Goal: Task Accomplishment & Management: Use online tool/utility

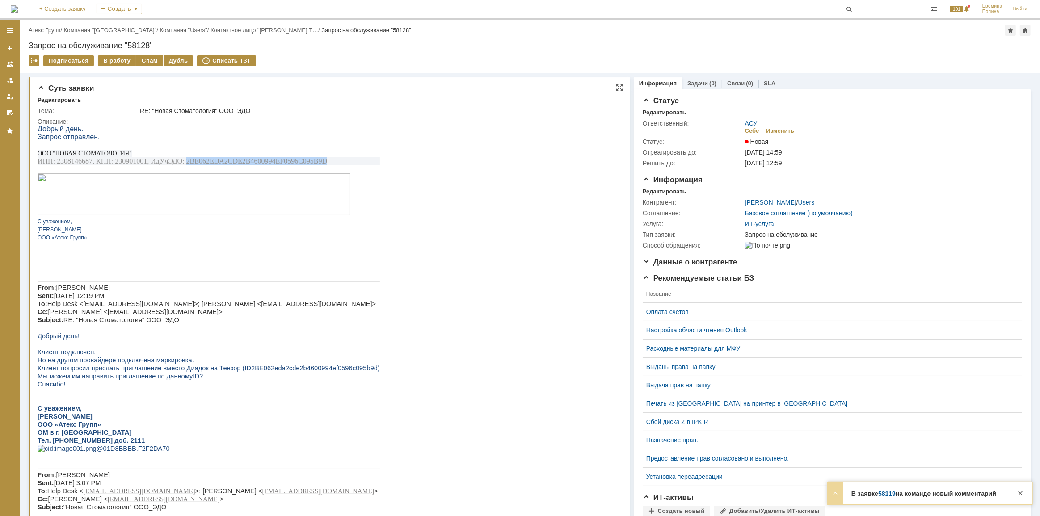
drag, startPoint x: 339, startPoint y: 164, endPoint x: 187, endPoint y: 165, distance: 152.0
click at [187, 165] on p "ИНН: 2308146687, КПП: 230901001, ИдУчЭДО: 2BE062EDA2CDE2B4600994EF0596C095B9D" at bounding box center [208, 161] width 342 height 8
copy span "2BE062EDA2CDE2B4600994EF0596C095B9D"
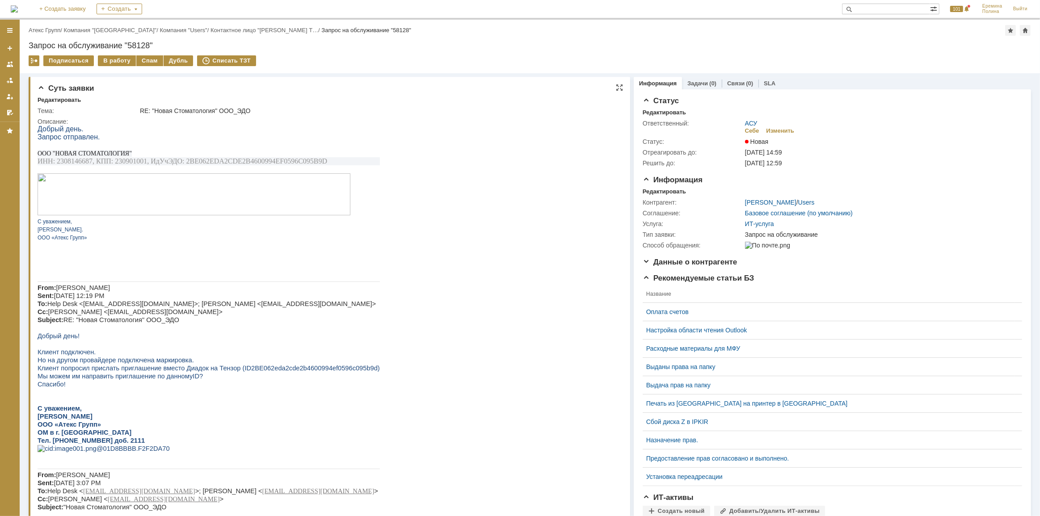
click at [71, 165] on span "ИНН: 2308146687, КПП: 230901001, ИдУчЭДО: 2BE062EDA2CDE2B4600994EF0596C095B9D" at bounding box center [182, 161] width 290 height 8
copy span "2308146687"
click at [219, 162] on span "ИНН: 2308146687, КПП: 230901001, ИдУчЭДО: 2BE062EDA2CDE2B4600994EF0596C095B9D" at bounding box center [182, 161] width 290 height 8
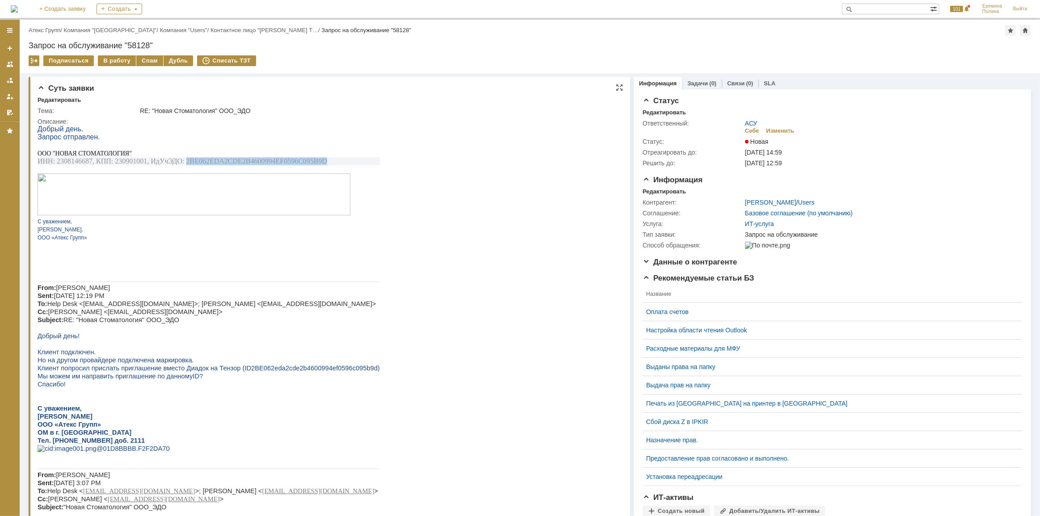
copy span "2BE062EDA2CDE2B4600994EF0596C095B9D"
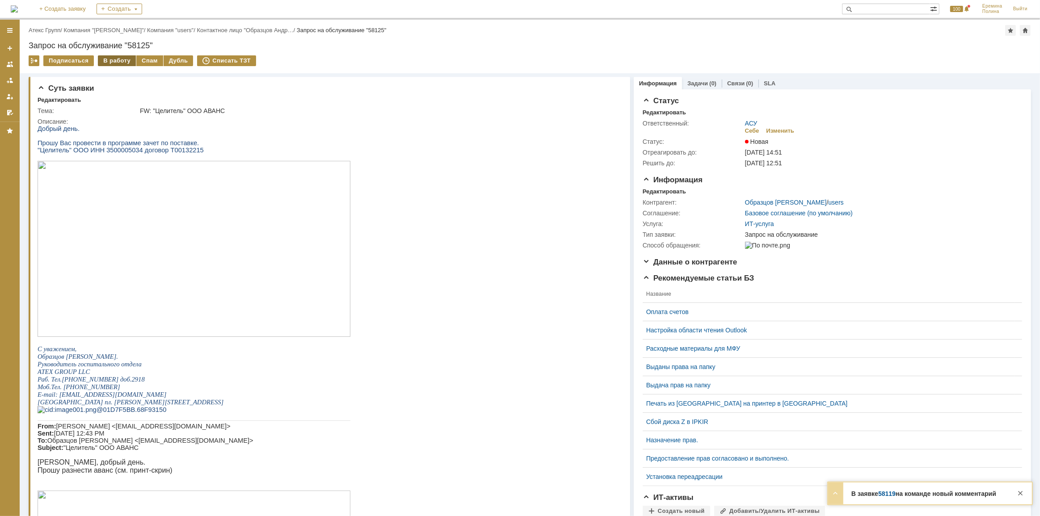
click at [131, 57] on div "В работу" at bounding box center [117, 60] width 38 height 11
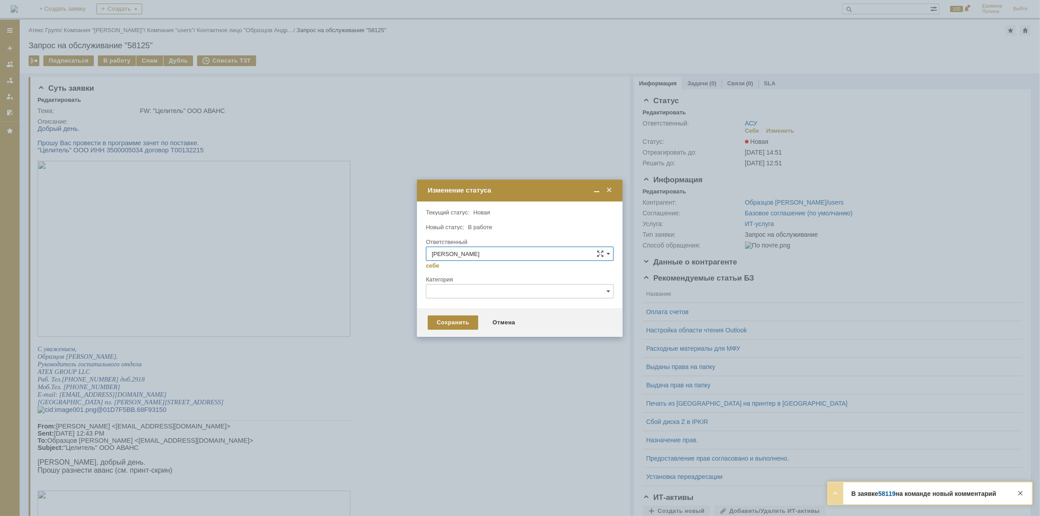
drag, startPoint x: 607, startPoint y: 189, endPoint x: 397, endPoint y: 3, distance: 280.2
click at [607, 189] on span at bounding box center [609, 190] width 9 height 8
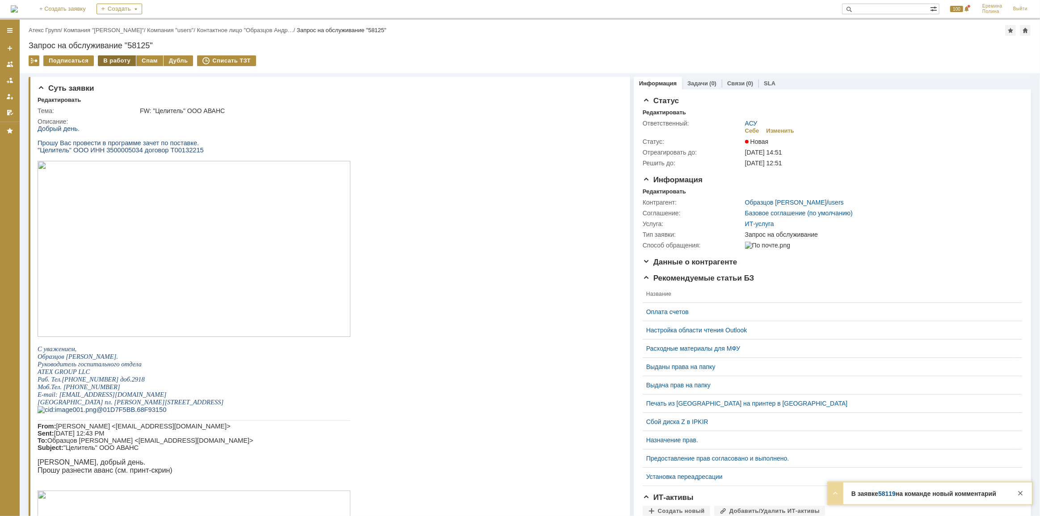
click at [114, 62] on div "В работу" at bounding box center [117, 60] width 38 height 11
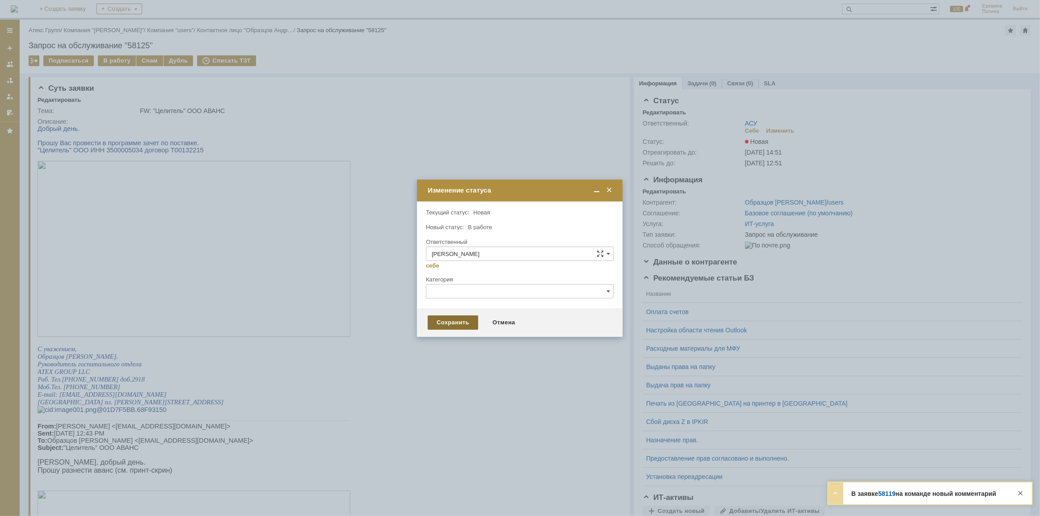
click at [453, 319] on div "Сохранить" at bounding box center [453, 323] width 51 height 14
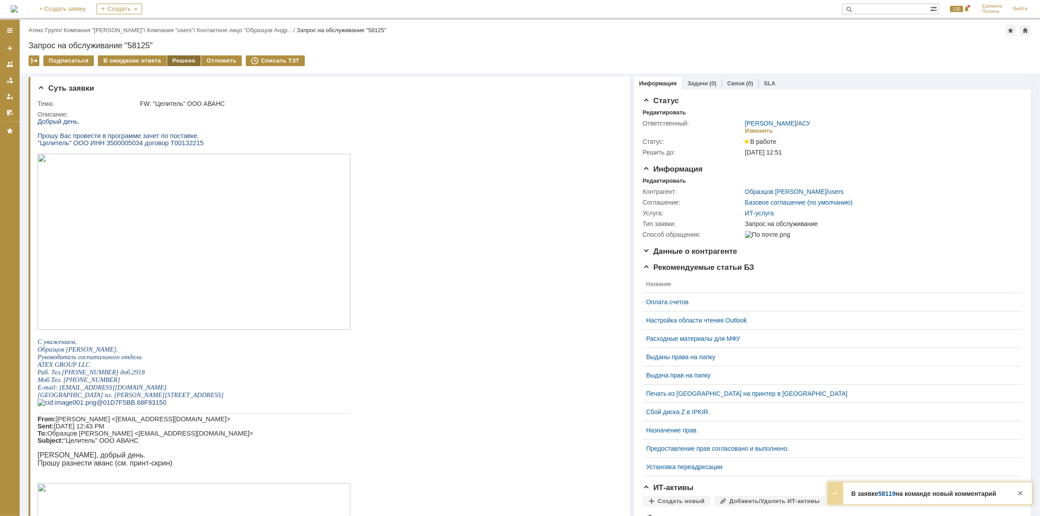
click at [174, 61] on div "Решено" at bounding box center [184, 60] width 34 height 11
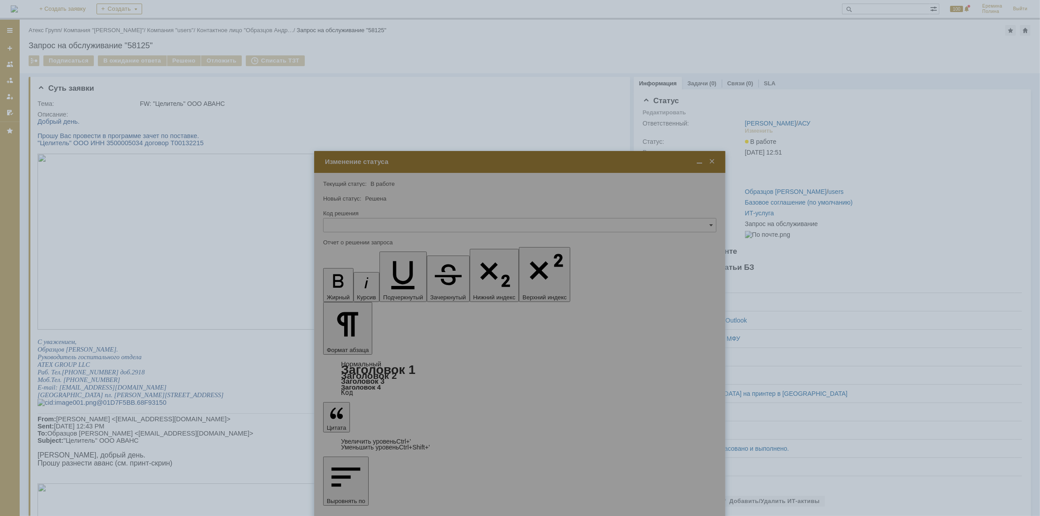
click at [354, 349] on div at bounding box center [519, 406] width 411 height 510
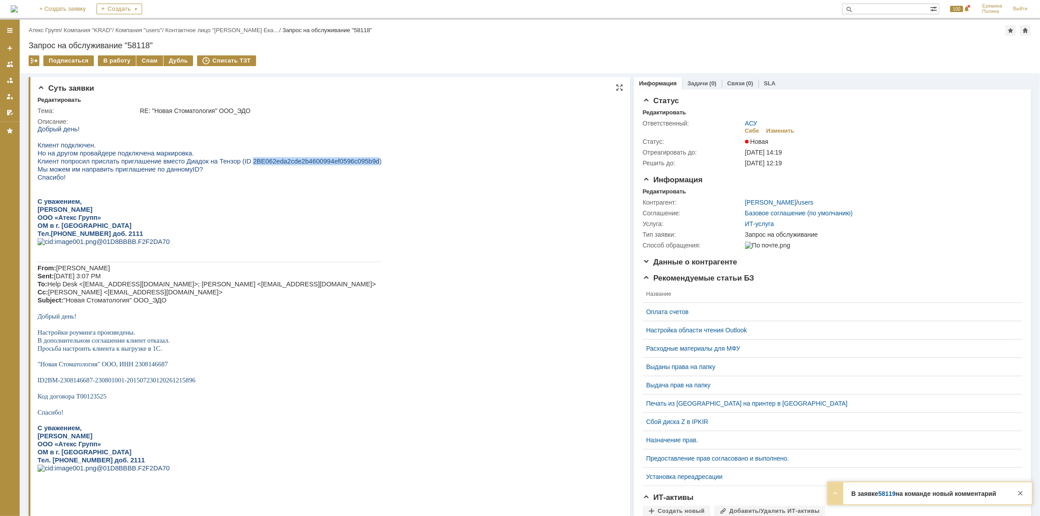
drag, startPoint x: 347, startPoint y: 164, endPoint x: 234, endPoint y: 163, distance: 113.1
click at [253, 163] on span "2BE062eda2cde2b4600994ef0596c095b9d)" at bounding box center [317, 160] width 129 height 7
click at [153, 367] on span ""Новая Стоматология" ООО, ИНН 2308146687" at bounding box center [102, 363] width 131 height 7
copy span "2308146687"
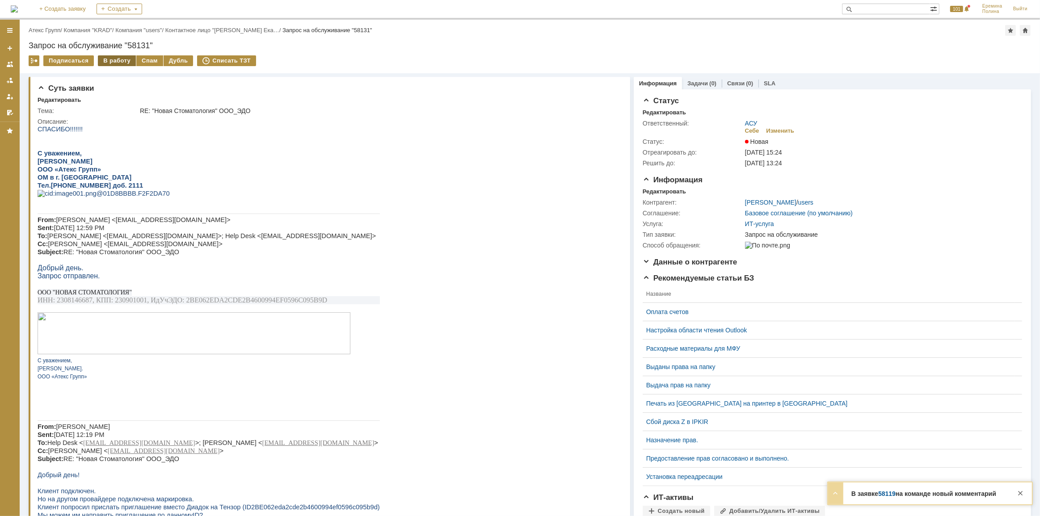
click at [110, 61] on div "В работу" at bounding box center [117, 60] width 38 height 11
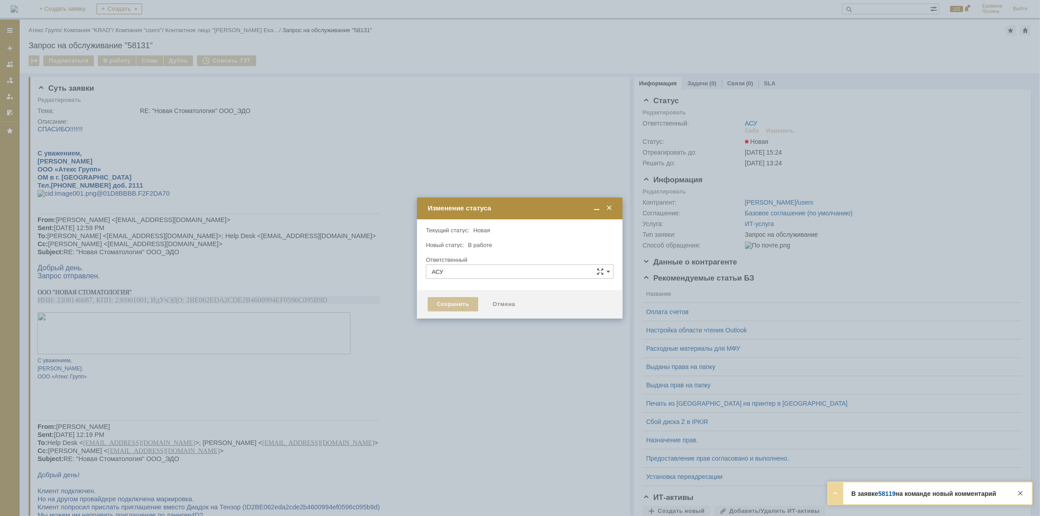
type input "[PERSON_NAME]"
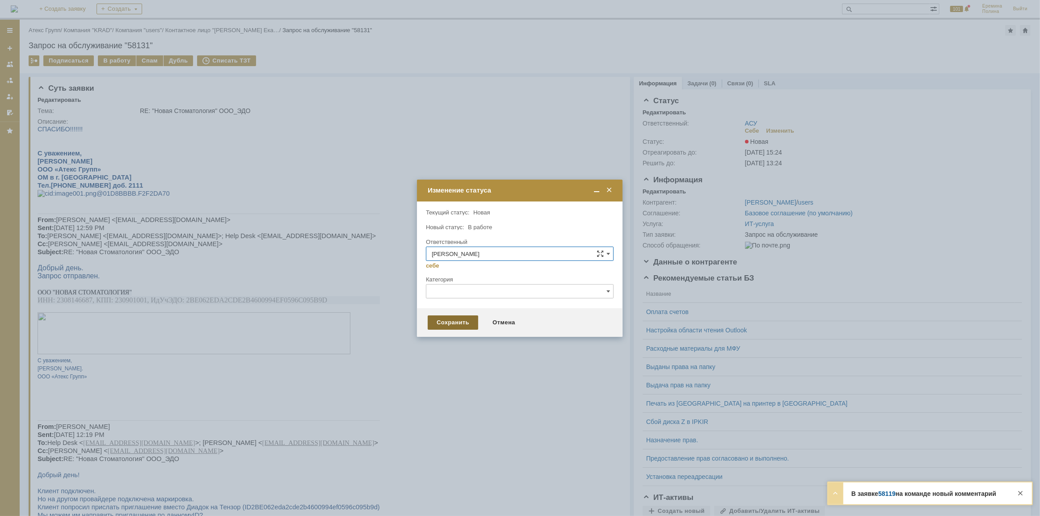
click at [456, 320] on div "Сохранить" at bounding box center [453, 323] width 51 height 14
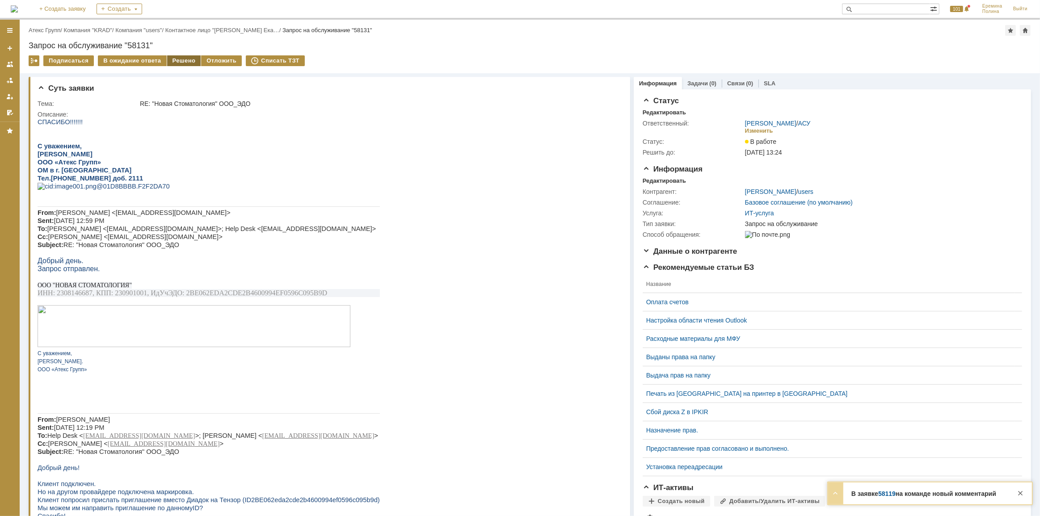
click at [174, 63] on div "Решено" at bounding box center [184, 60] width 34 height 11
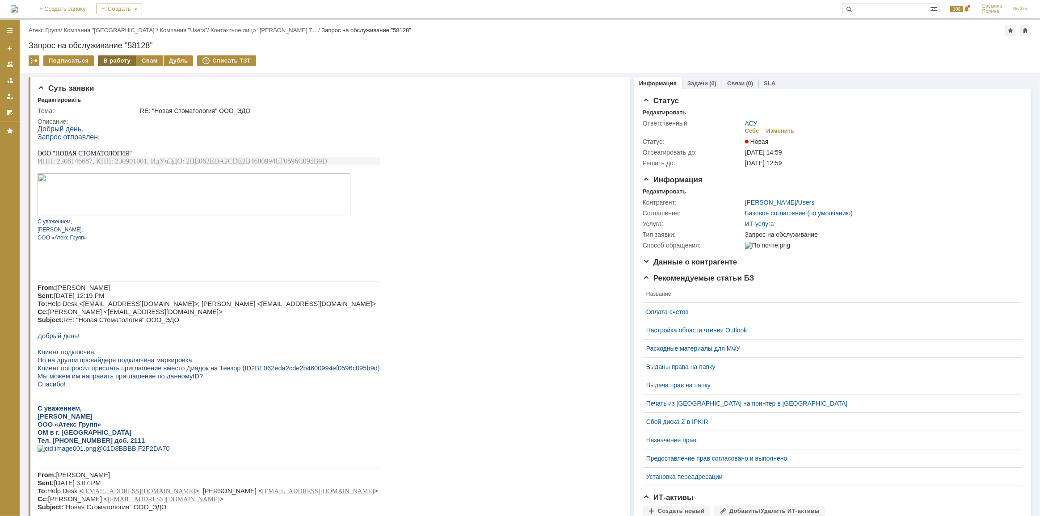
click at [110, 60] on div "В работу" at bounding box center [117, 60] width 38 height 11
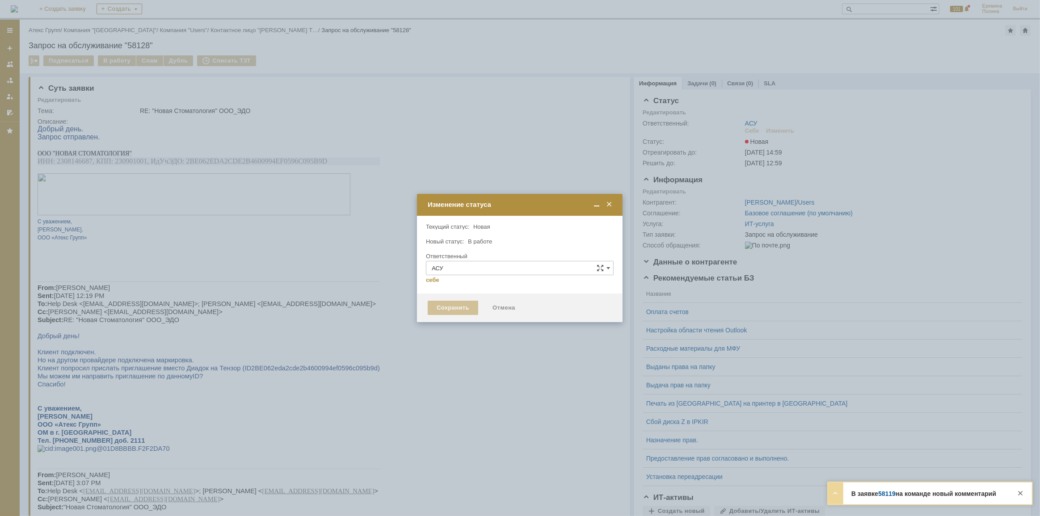
type input "[PERSON_NAME]"
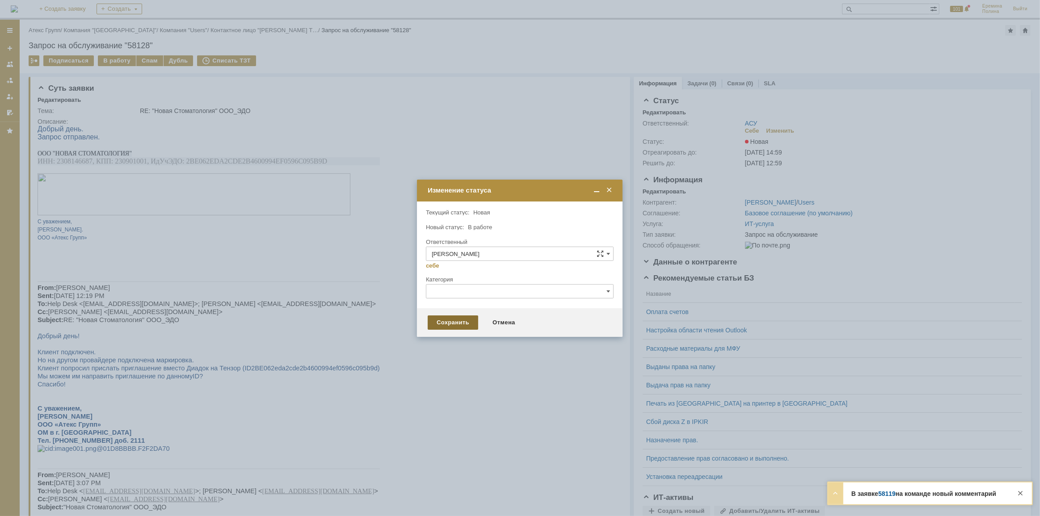
click at [451, 320] on div "Сохранить" at bounding box center [453, 323] width 51 height 14
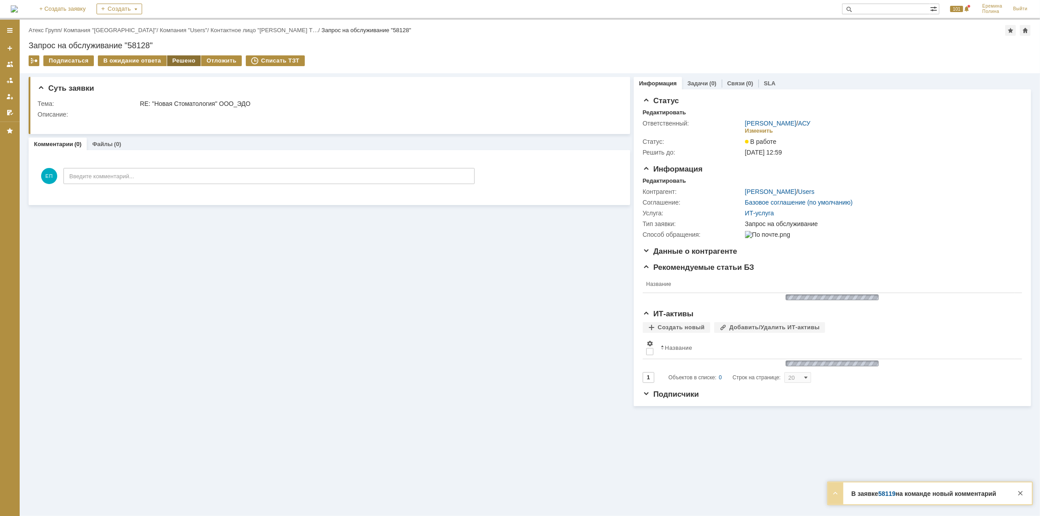
click at [172, 56] on div "Решено" at bounding box center [184, 60] width 34 height 11
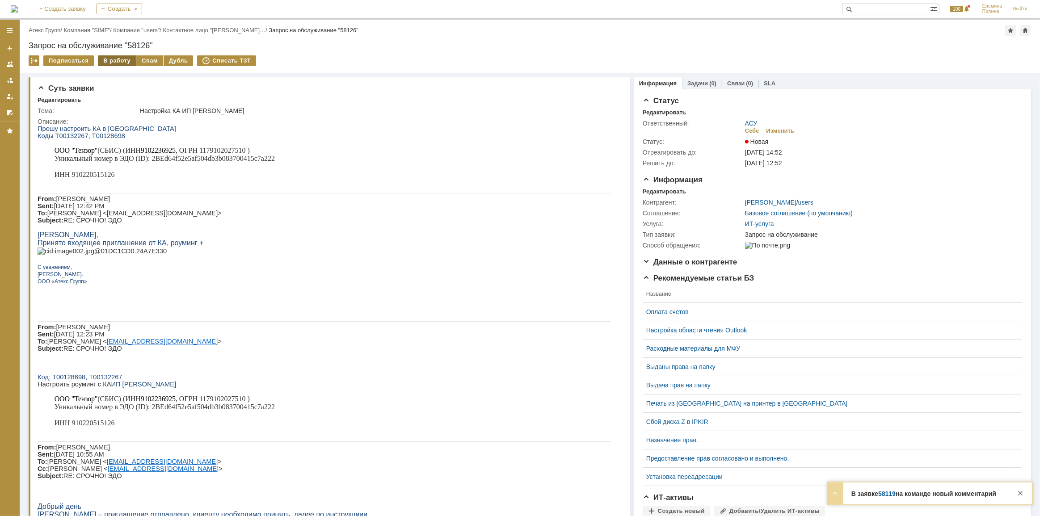
click at [115, 55] on div "В работу" at bounding box center [117, 60] width 38 height 11
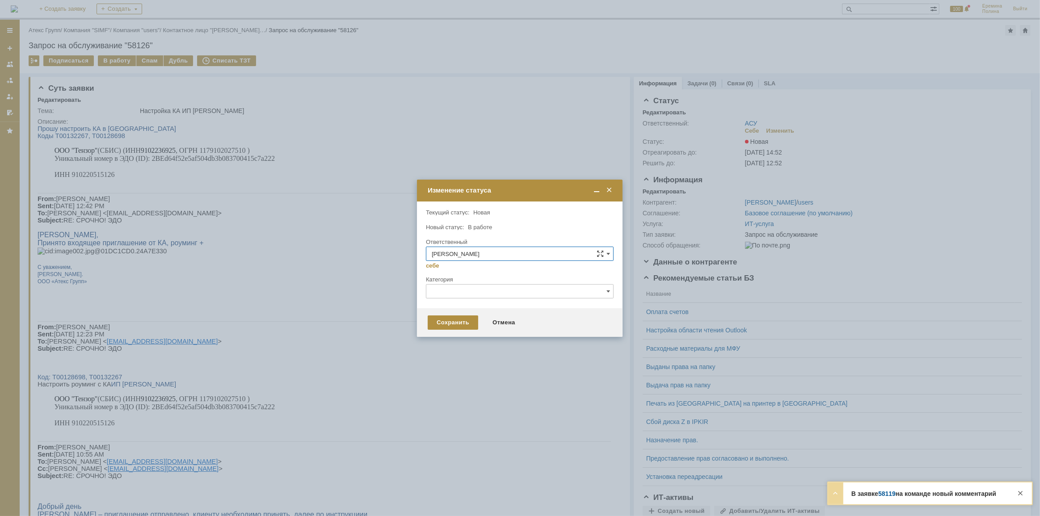
click at [442, 312] on div "Сохранить Отмена" at bounding box center [520, 322] width 206 height 29
click at [445, 319] on div "Сохранить" at bounding box center [453, 323] width 51 height 14
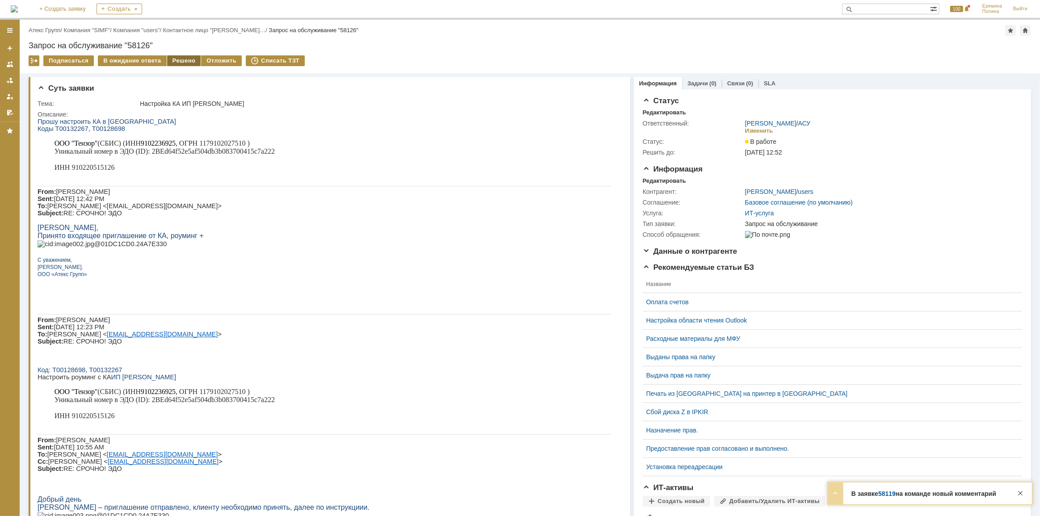
click at [171, 61] on div "Решено" at bounding box center [184, 60] width 34 height 11
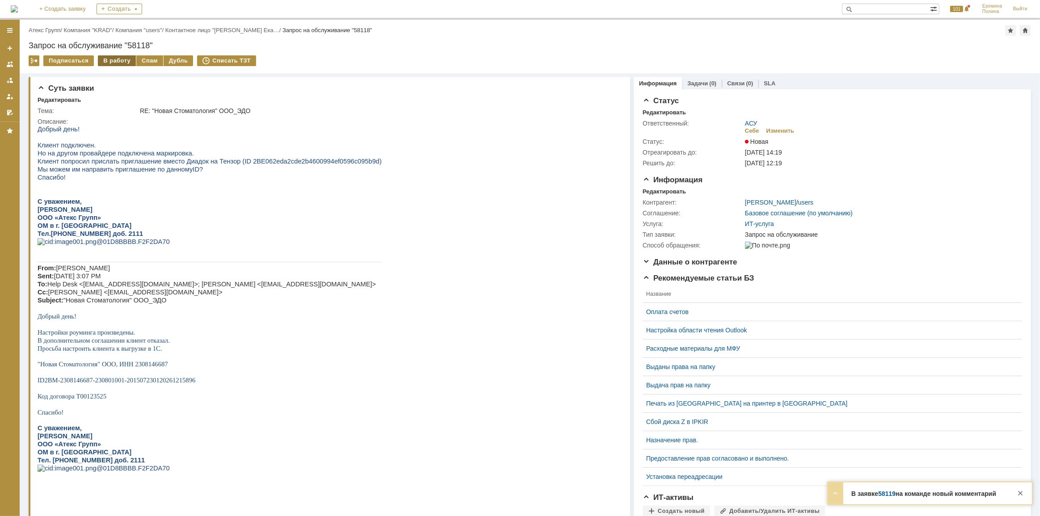
click at [103, 62] on div "В работу" at bounding box center [117, 60] width 38 height 11
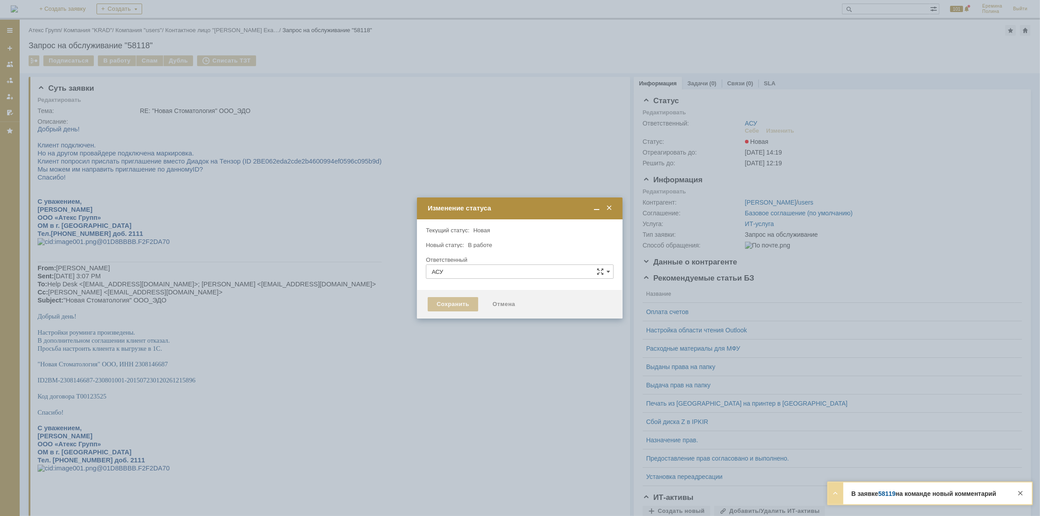
type input "[PERSON_NAME]"
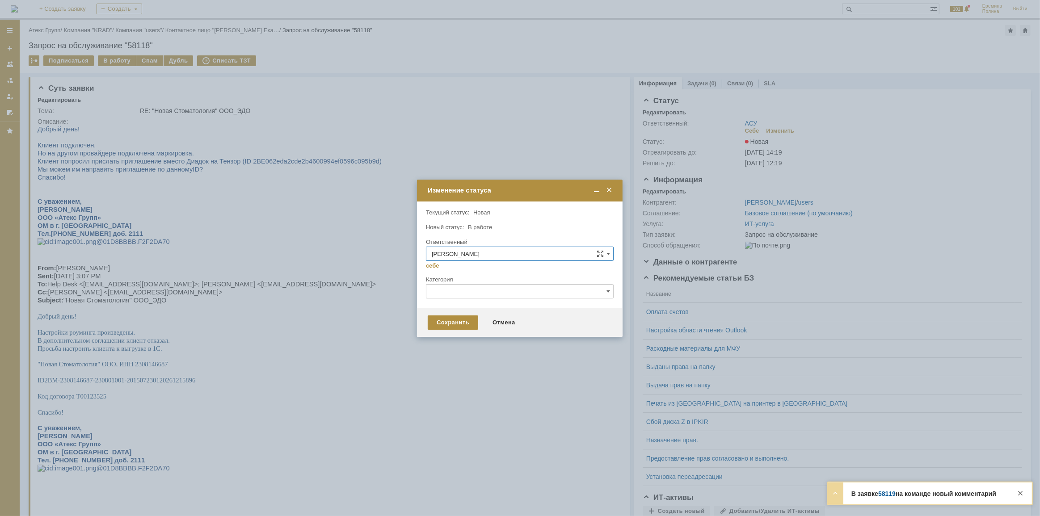
click at [447, 314] on div "Сохранить Отмена" at bounding box center [520, 322] width 206 height 29
click at [454, 320] on div "Сохранить" at bounding box center [453, 323] width 51 height 14
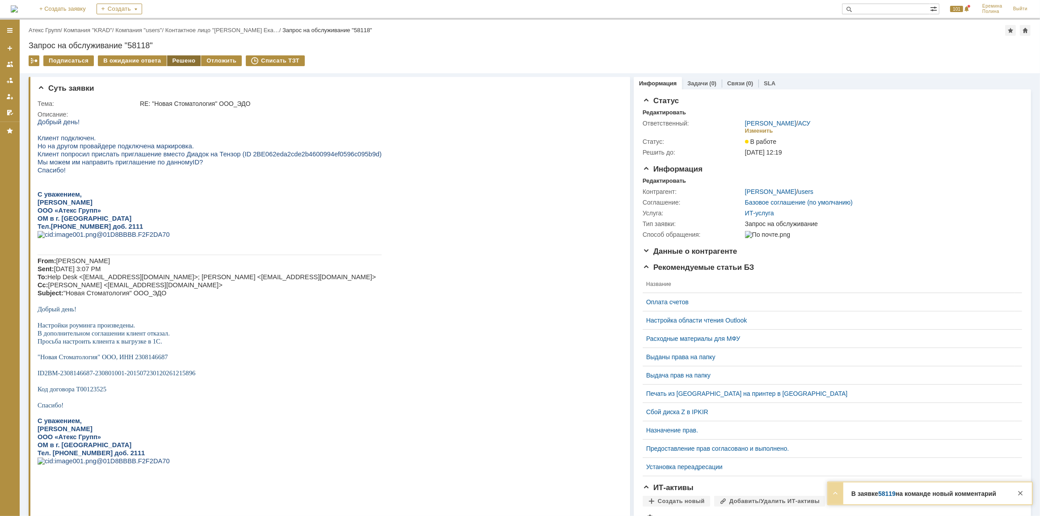
click at [187, 62] on div "Решено" at bounding box center [184, 60] width 34 height 11
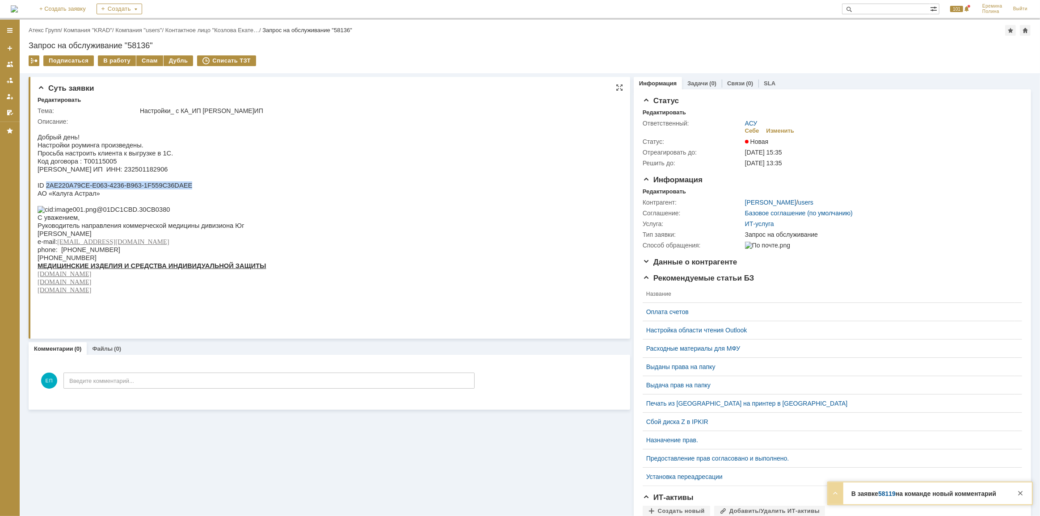
drag, startPoint x: 175, startPoint y: 190, endPoint x: 45, endPoint y: 191, distance: 130.1
click at [45, 189] on p "ID 2AE220A79CE-E063-4236-B963-1F559C36DAEE" at bounding box center [151, 185] width 228 height 8
click at [44, 173] on span "Осипова Елена Николаевна ИП ИНН: 232501182906" at bounding box center [102, 168] width 130 height 7
click at [153, 173] on span "Осипова Елена Николаевна ИП ИНН: 232501182906" at bounding box center [102, 168] width 130 height 7
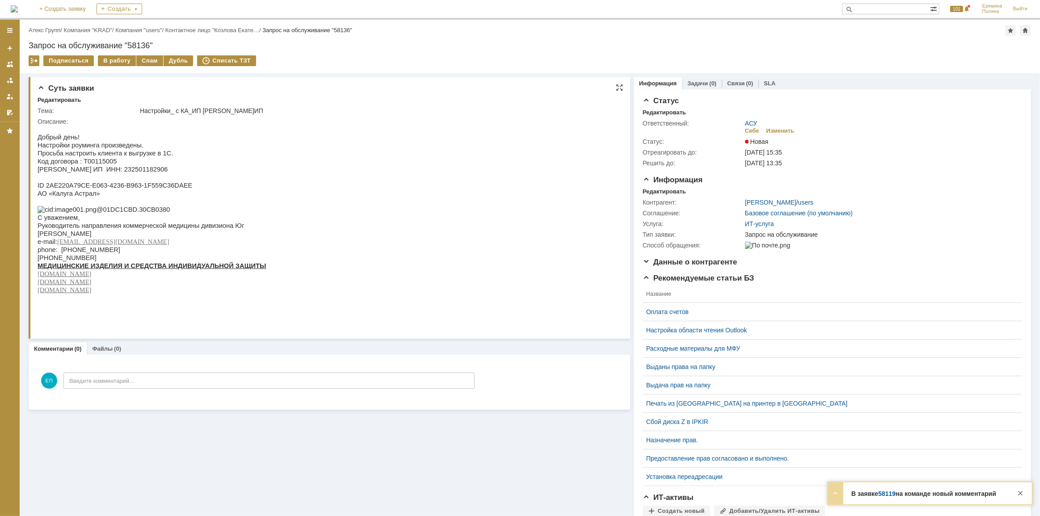
copy span "232501182906"
click at [194, 181] on p at bounding box center [151, 177] width 228 height 8
click at [110, 57] on div "В работу" at bounding box center [117, 60] width 38 height 11
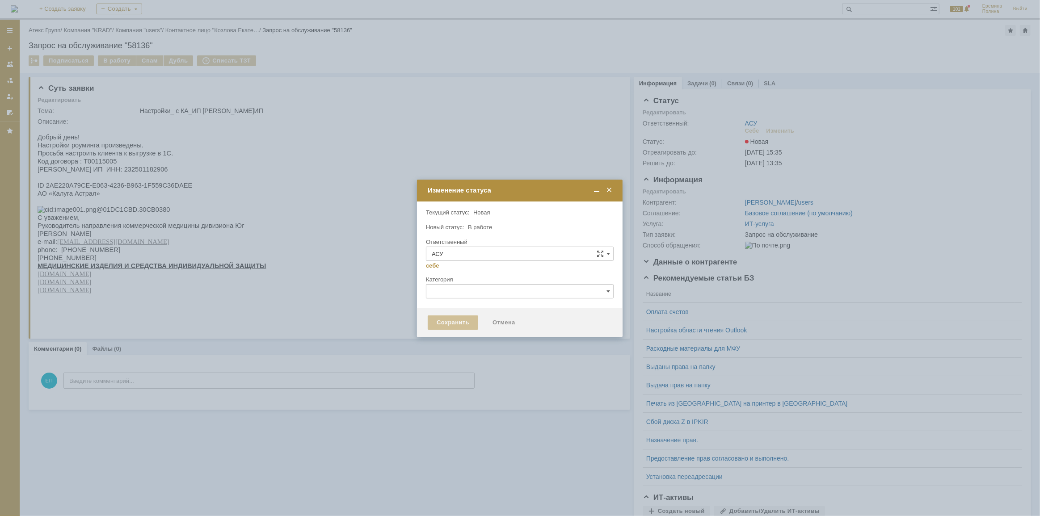
type input "[PERSON_NAME]"
click at [451, 322] on div "Сохранить" at bounding box center [453, 323] width 51 height 14
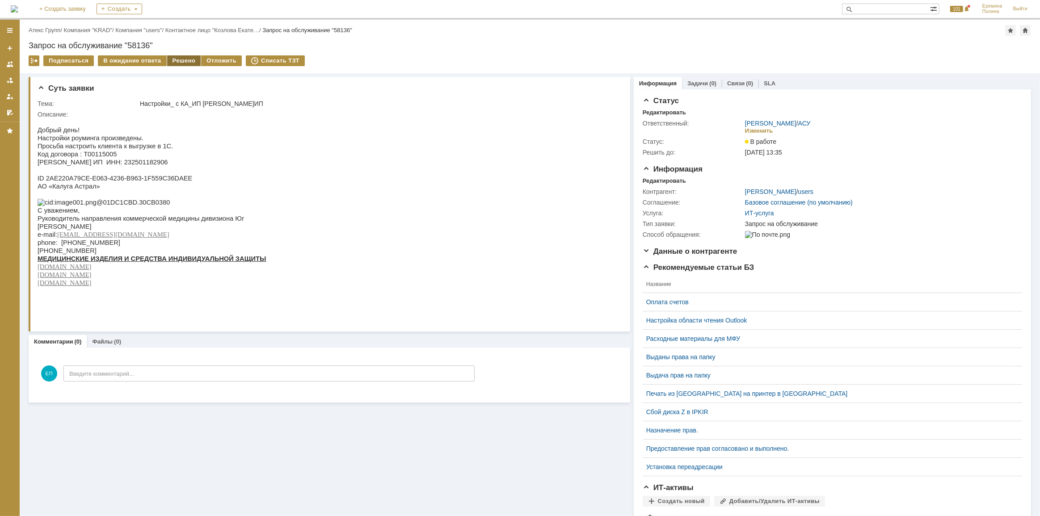
click at [176, 61] on div "Решено" at bounding box center [184, 60] width 34 height 11
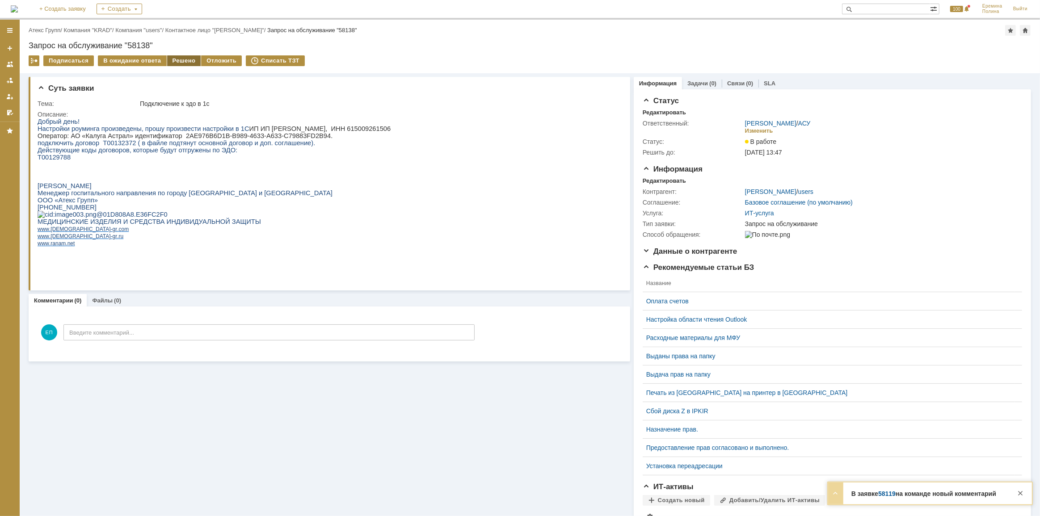
click at [177, 61] on div "Решено" at bounding box center [184, 60] width 34 height 11
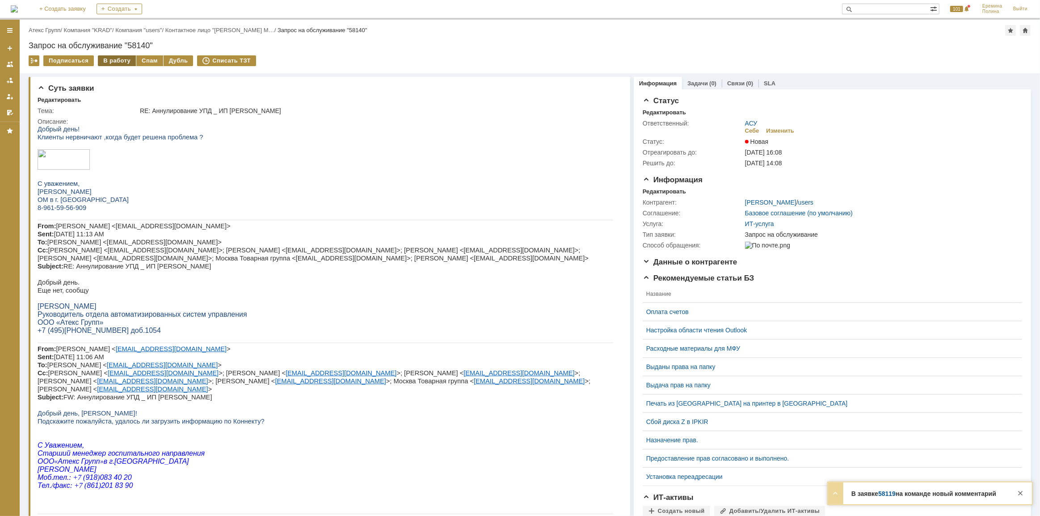
click at [120, 64] on div "В работу" at bounding box center [117, 60] width 38 height 11
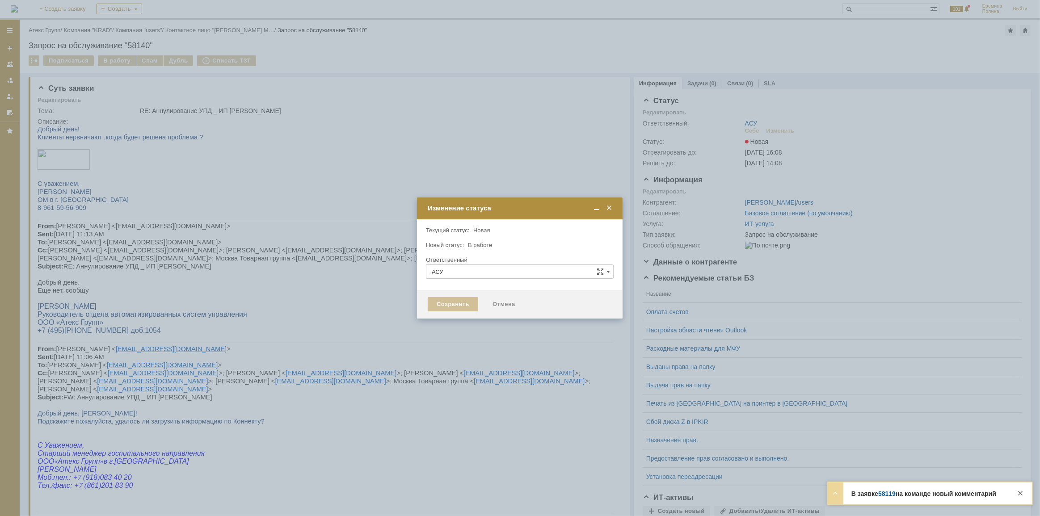
type input "[PERSON_NAME]"
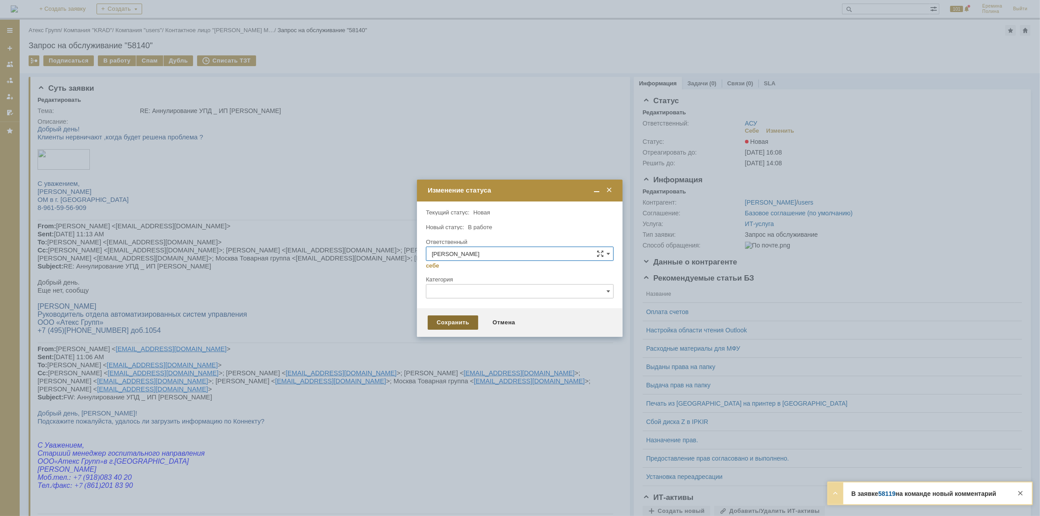
click at [449, 320] on div "Сохранить" at bounding box center [453, 323] width 51 height 14
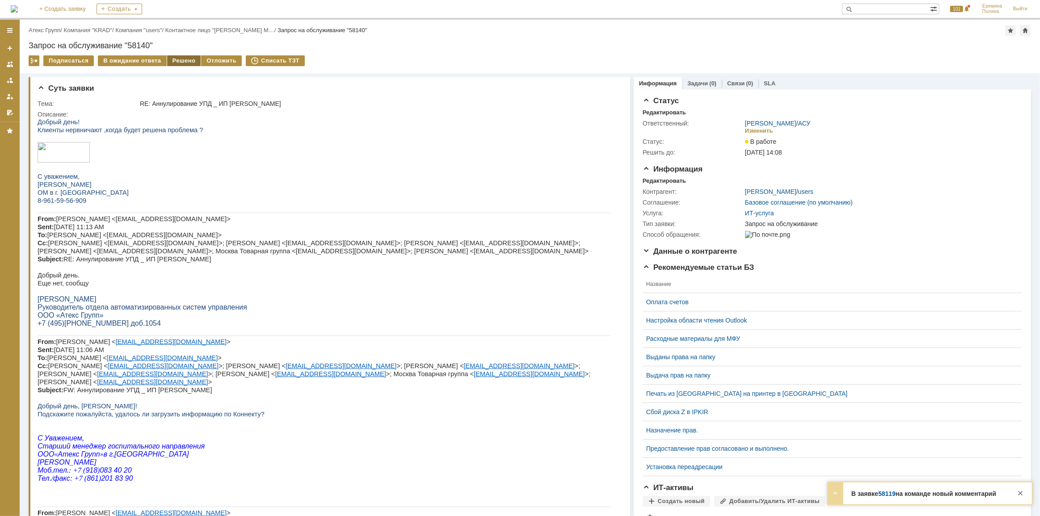
click at [181, 65] on div "Решено" at bounding box center [184, 60] width 34 height 11
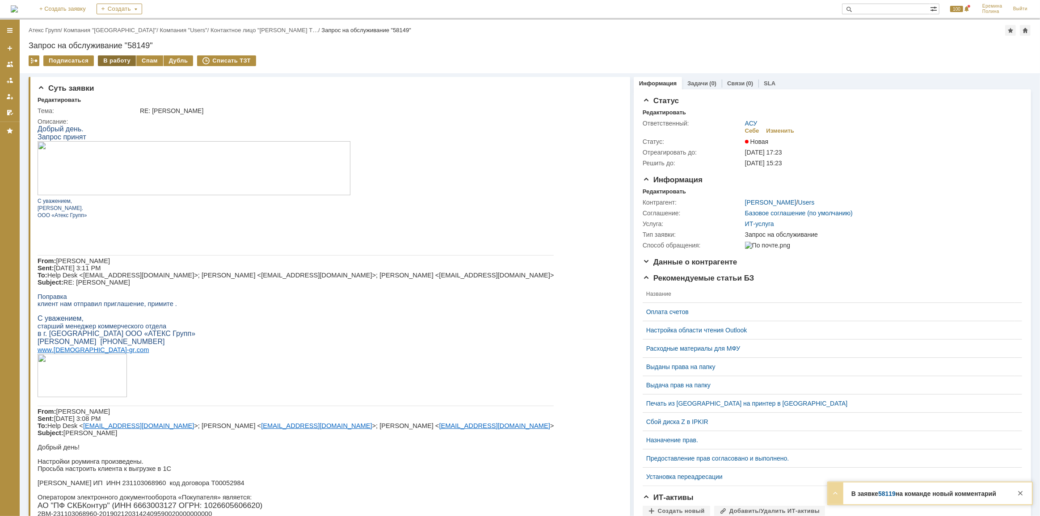
click at [111, 61] on div "В работу" at bounding box center [117, 60] width 38 height 11
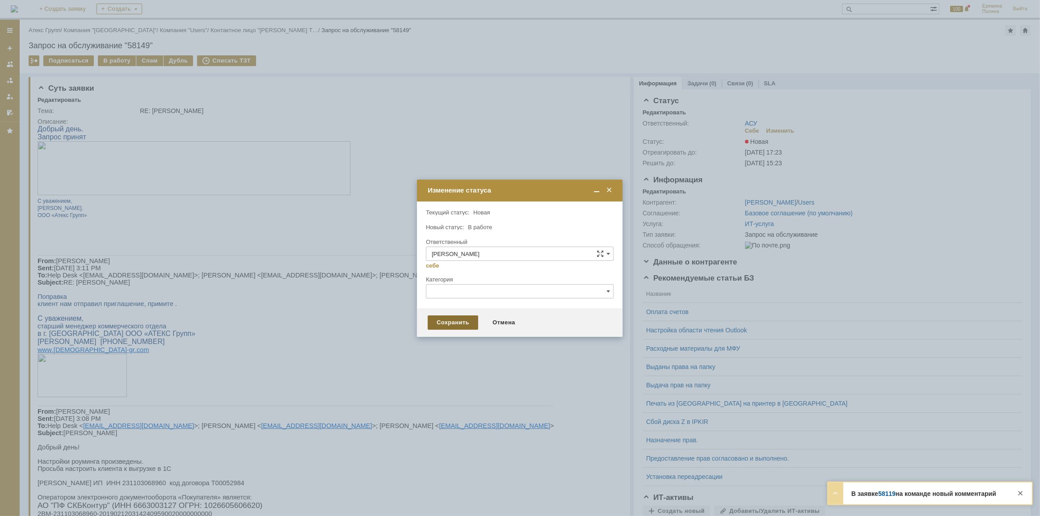
click at [462, 319] on div "Сохранить" at bounding box center [453, 323] width 51 height 14
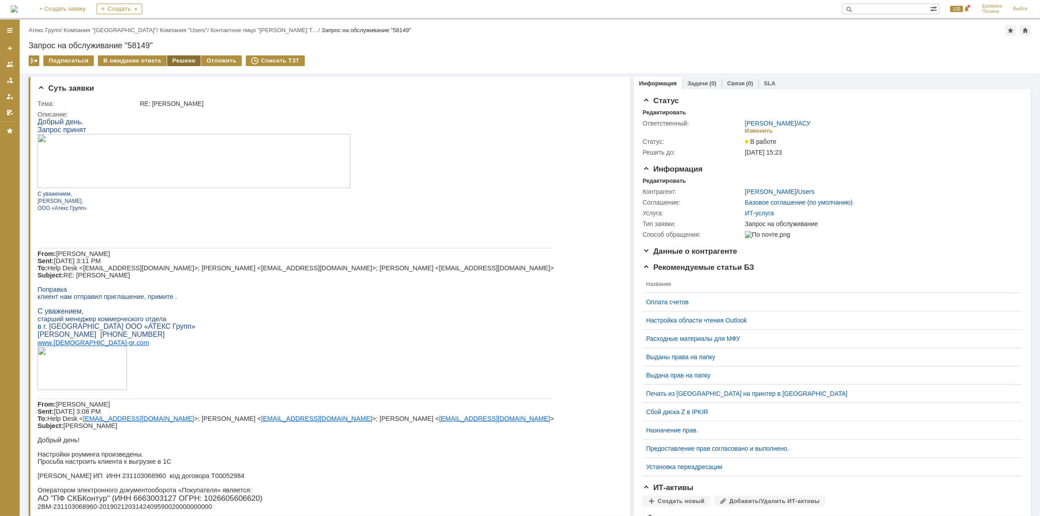
click at [172, 58] on div "Решено" at bounding box center [184, 60] width 34 height 11
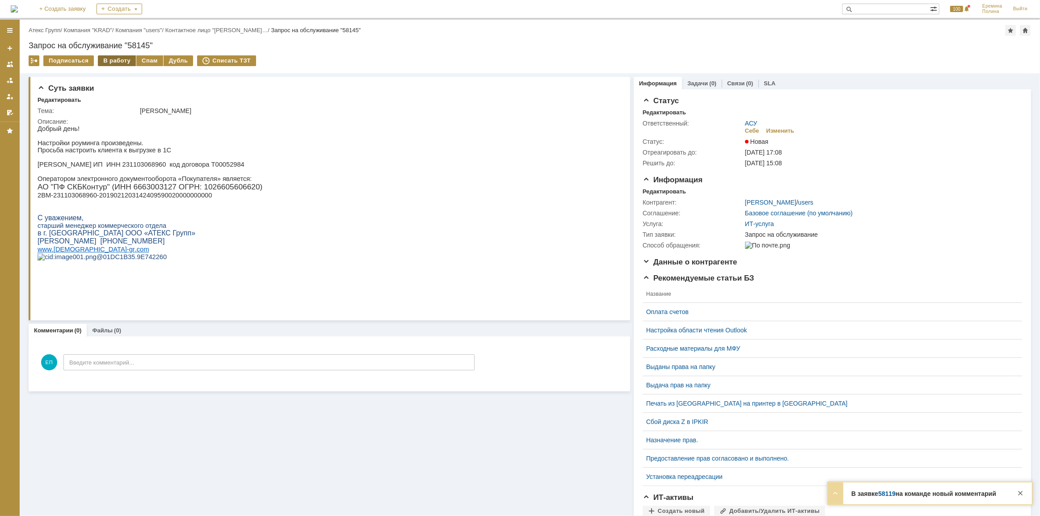
click at [116, 63] on div "В работу" at bounding box center [117, 60] width 38 height 11
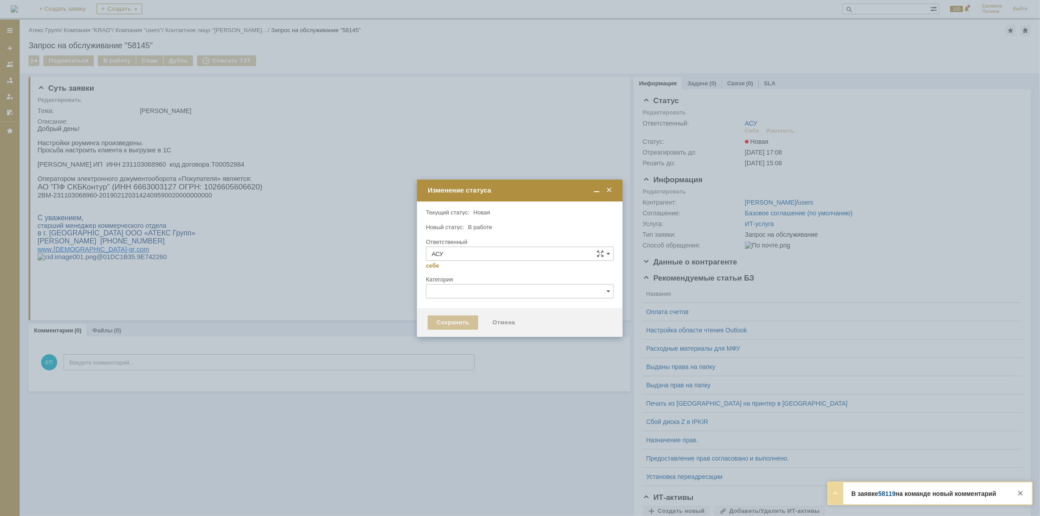
type input "[PERSON_NAME]"
click at [445, 324] on div "Сохранить" at bounding box center [453, 323] width 51 height 14
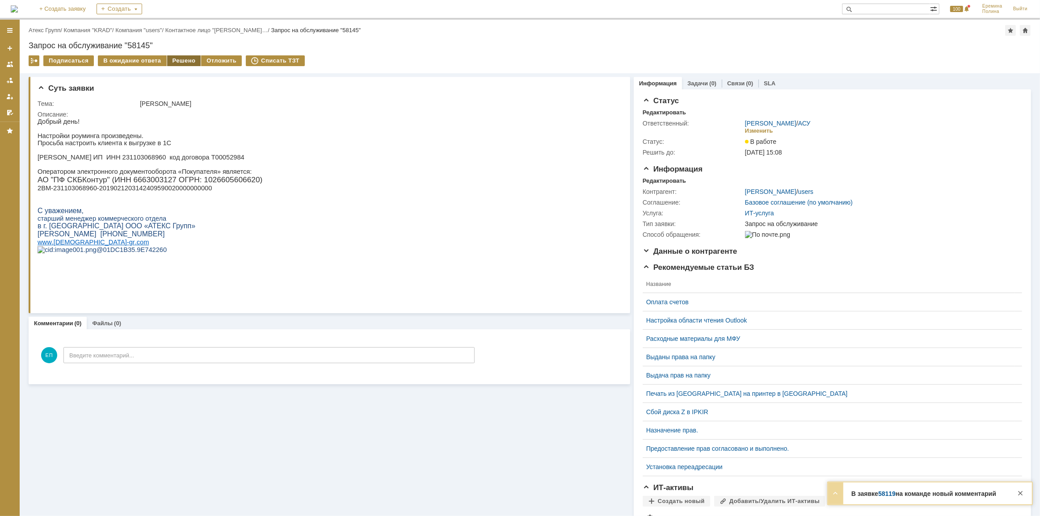
click at [177, 61] on div "Решено" at bounding box center [184, 60] width 34 height 11
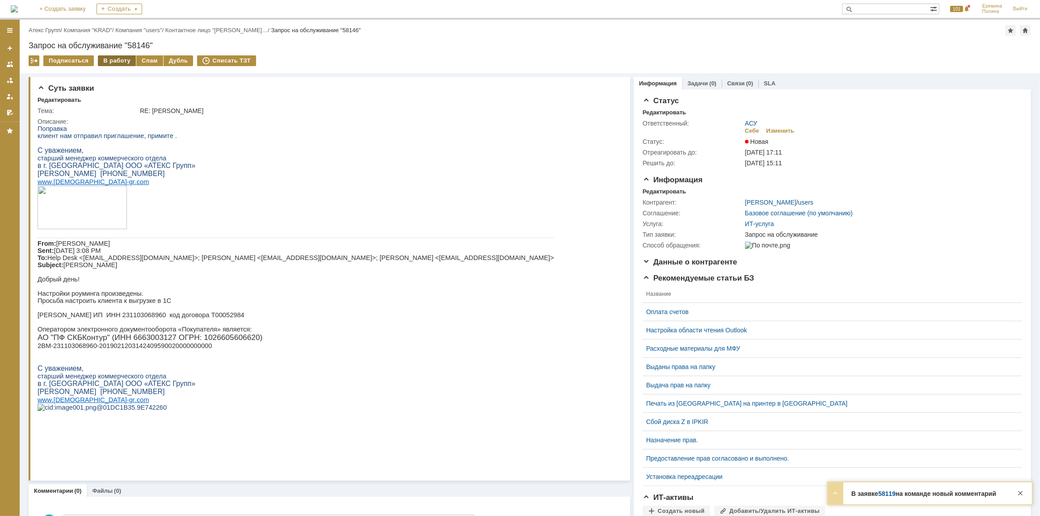
click at [120, 63] on div "В работу" at bounding box center [117, 60] width 38 height 11
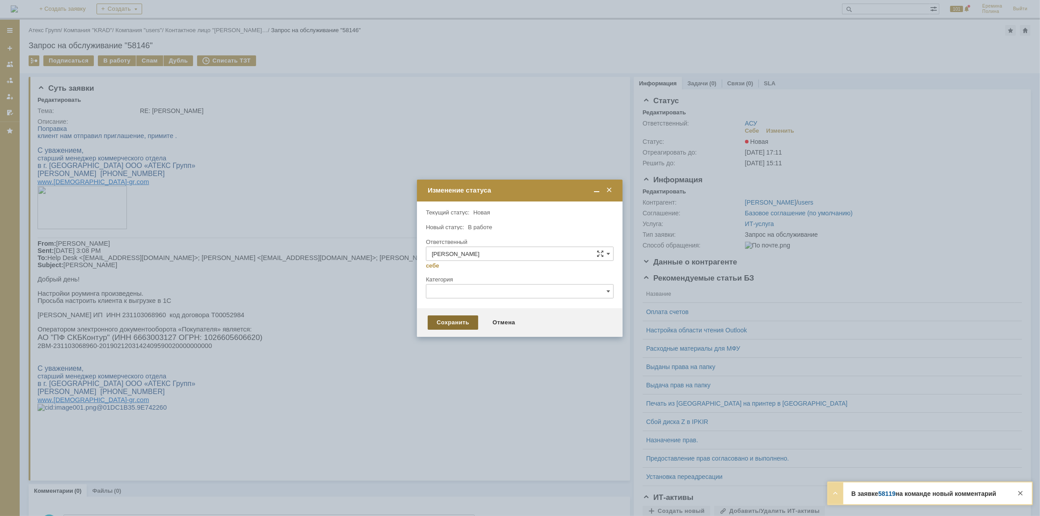
click at [431, 320] on div "Сохранить" at bounding box center [453, 323] width 51 height 14
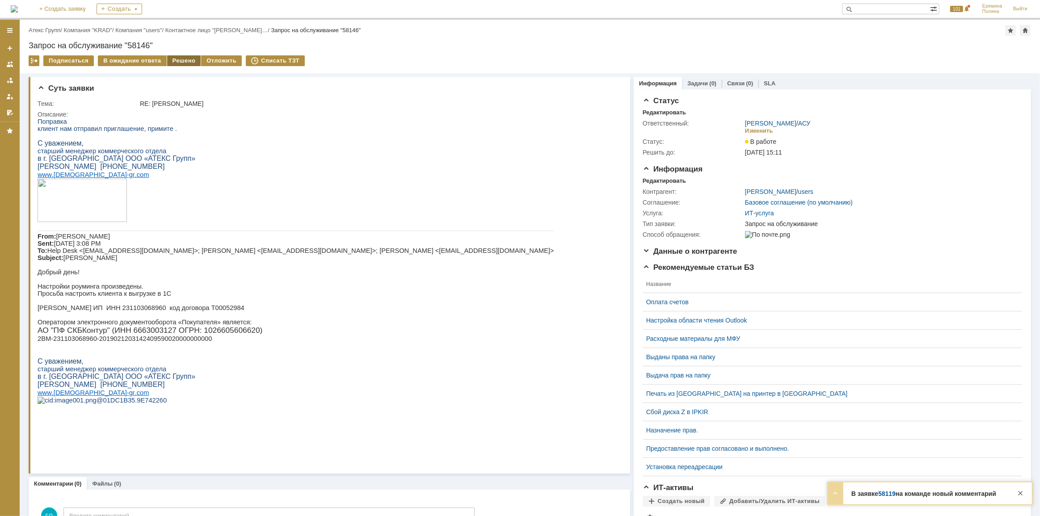
click at [172, 56] on div "Решено" at bounding box center [184, 60] width 34 height 11
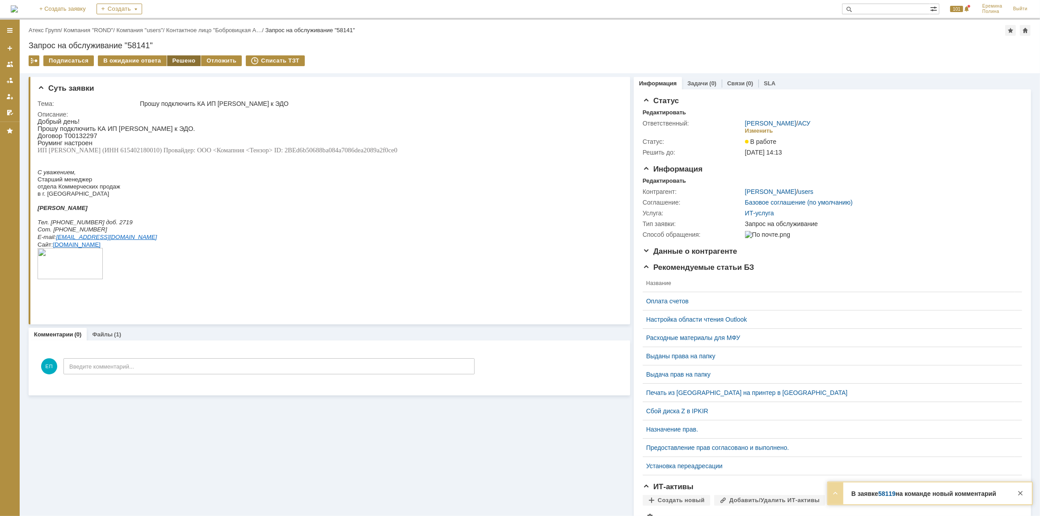
click at [170, 59] on div "Решено" at bounding box center [184, 60] width 34 height 11
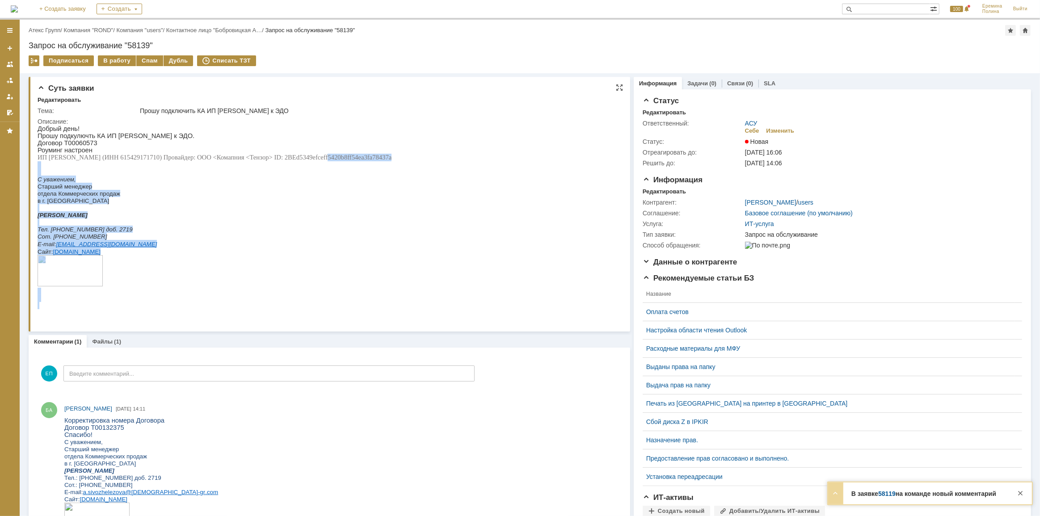
drag, startPoint x: 429, startPoint y: 158, endPoint x: 321, endPoint y: 160, distance: 108.6
click at [321, 160] on html "Добрый день! Прошу подкулючть КА ИП Пряморукова к ЭДО. Договор Т00060573 Роумин…" at bounding box center [326, 217] width 579 height 184
click at [321, 165] on p at bounding box center [214, 164] width 354 height 7
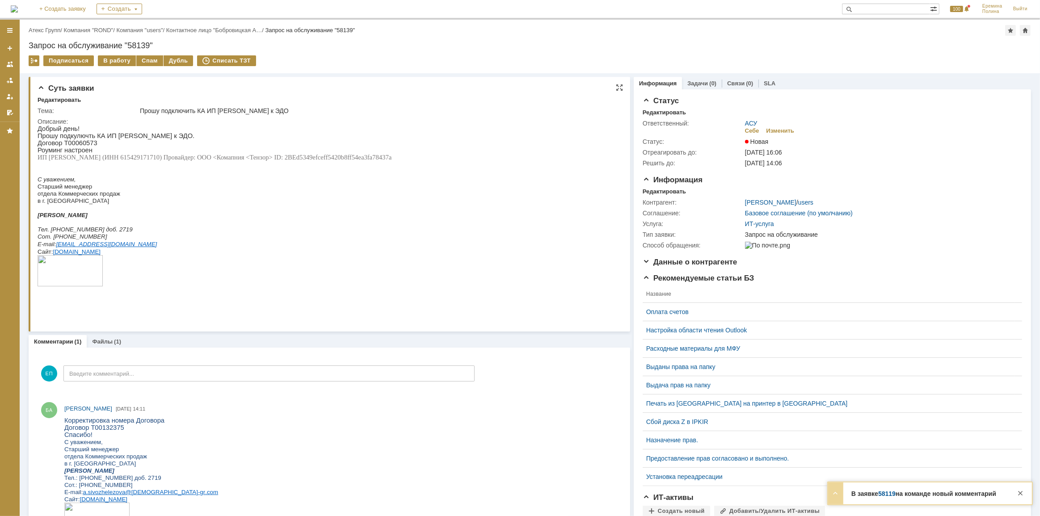
drag, startPoint x: 322, startPoint y: 159, endPoint x: 426, endPoint y: 163, distance: 104.7
click at [391, 160] on span "ИП Пряморукова Алина Андреевна (ИНН 615429171710) Провайдер: ООО <Комапния <Тен…" at bounding box center [214, 156] width 354 height 7
copy span "2BEd5349efceff5420b8ff54ea3fa78437a"
click at [177, 159] on span "ИП Пряморукова Алина Андреевна (ИНН 615429171710) Провайдер: ООО <Комапния <Тен…" at bounding box center [214, 156] width 354 height 7
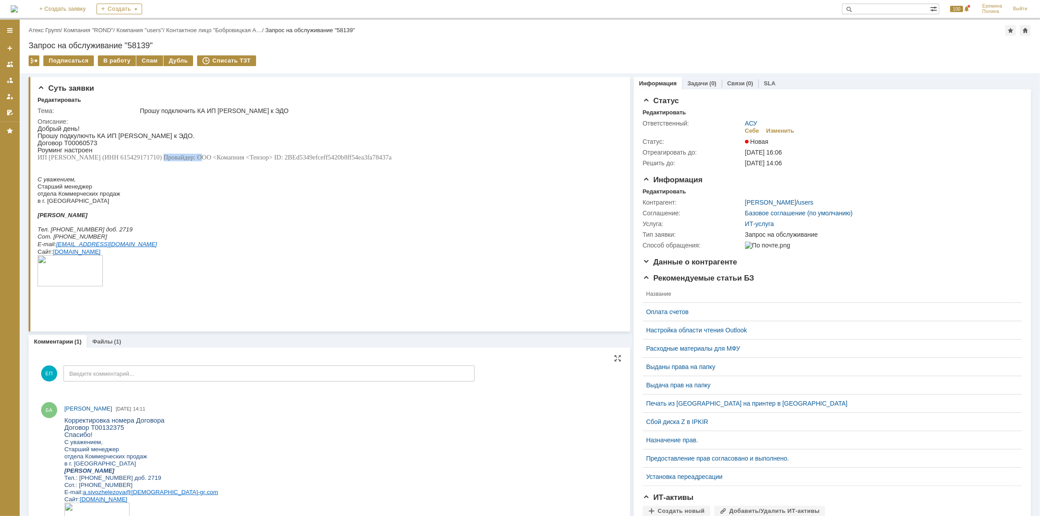
copy span "615429171710"
click at [362, 211] on p at bounding box center [214, 207] width 354 height 7
click at [109, 58] on div "В работу" at bounding box center [117, 60] width 38 height 11
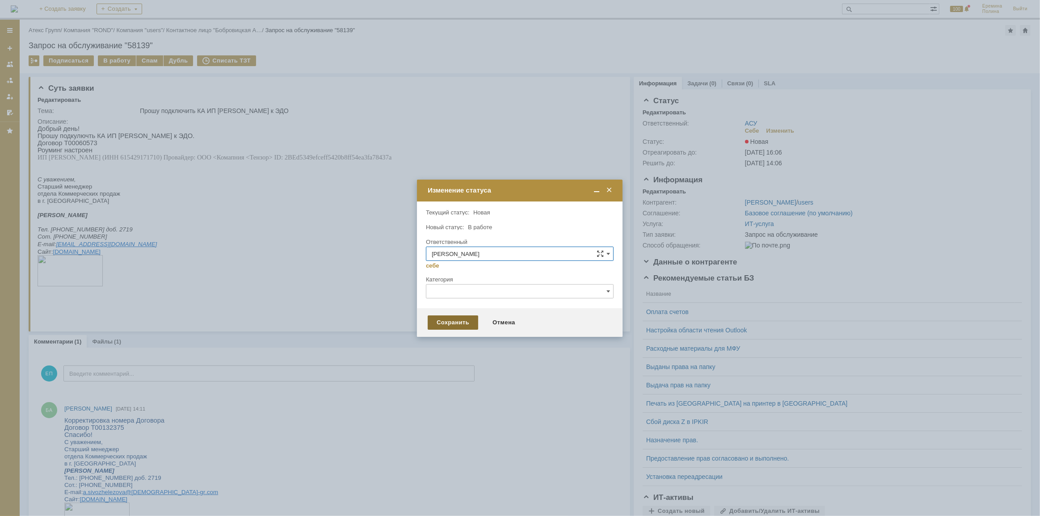
click at [448, 322] on div "Сохранить" at bounding box center [453, 323] width 51 height 14
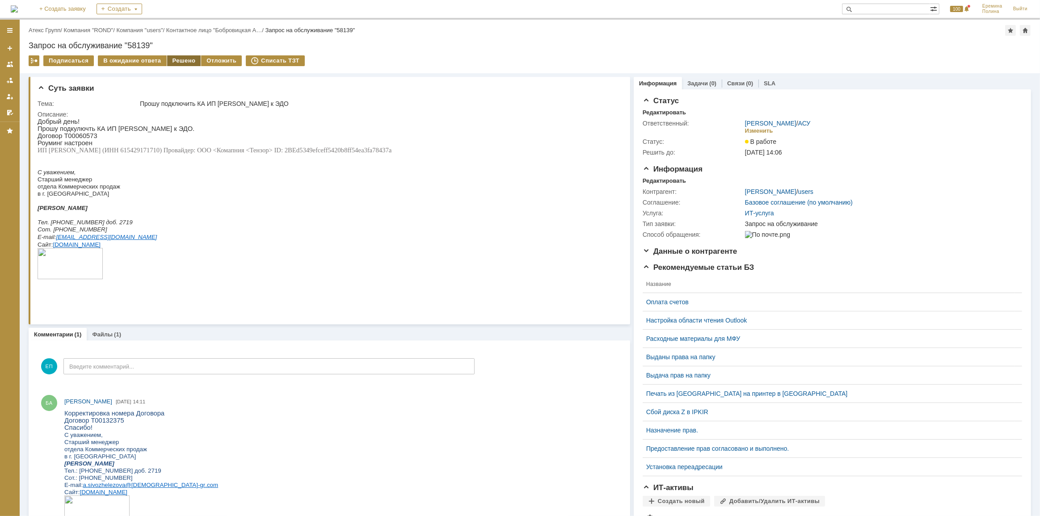
click at [177, 63] on div "Решено" at bounding box center [184, 60] width 34 height 11
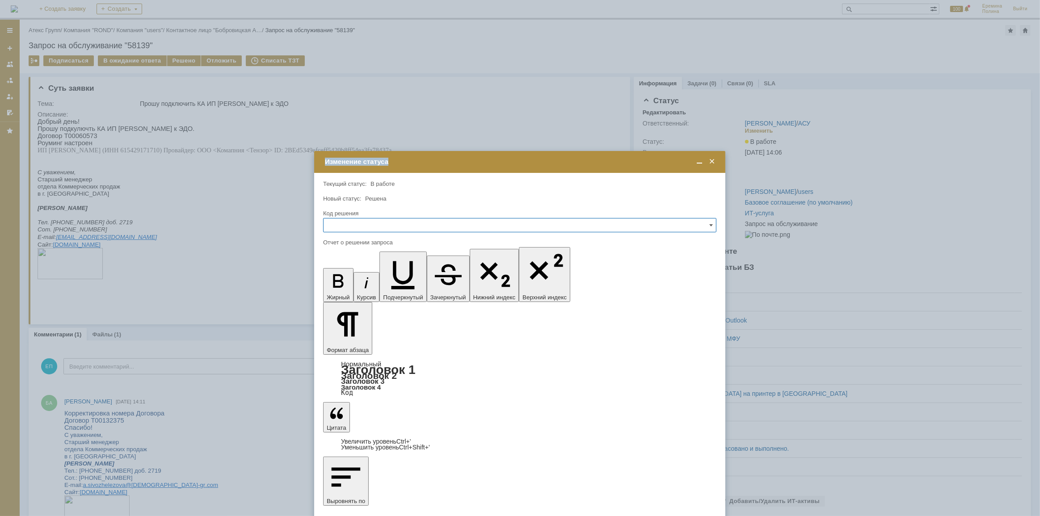
drag, startPoint x: 400, startPoint y: 345, endPoint x: 341, endPoint y: 341, distance: 58.7
click at [356, 348] on div "Внимание! Текущий статус: В работе В работе Новый статус: Решена Решена Код реш…" at bounding box center [519, 417] width 411 height 488
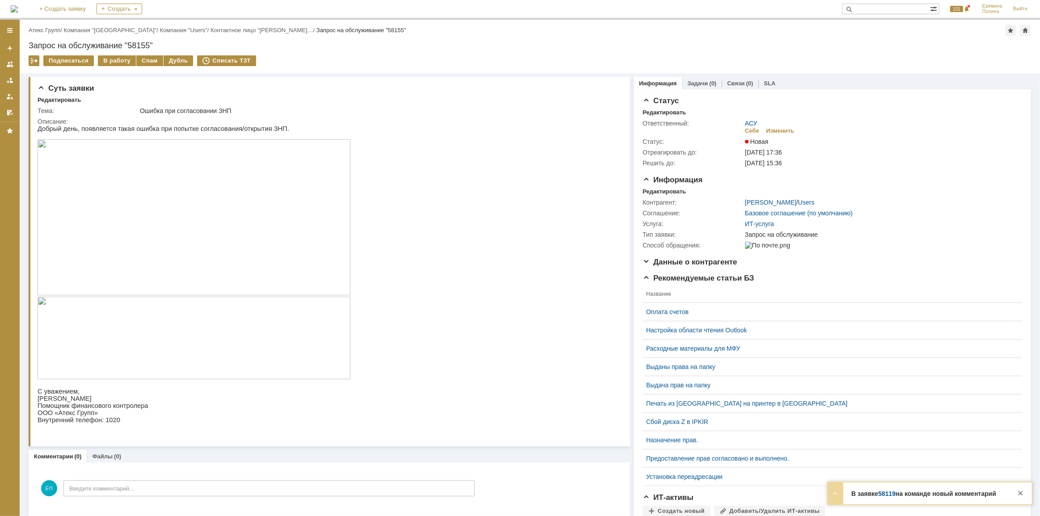
drag, startPoint x: 118, startPoint y: 58, endPoint x: 143, endPoint y: 72, distance: 29.1
click at [118, 58] on div "В работу" at bounding box center [117, 60] width 38 height 11
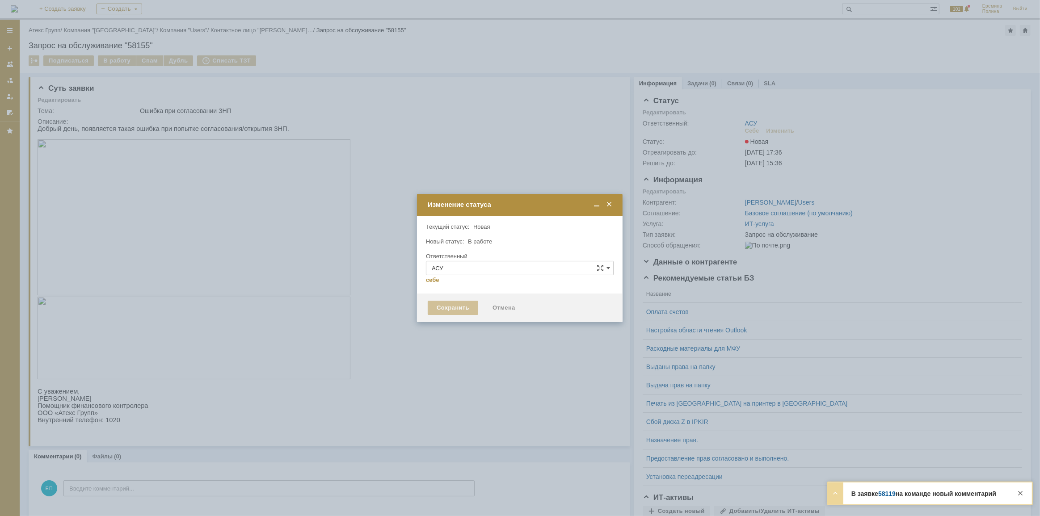
type input "[PERSON_NAME]"
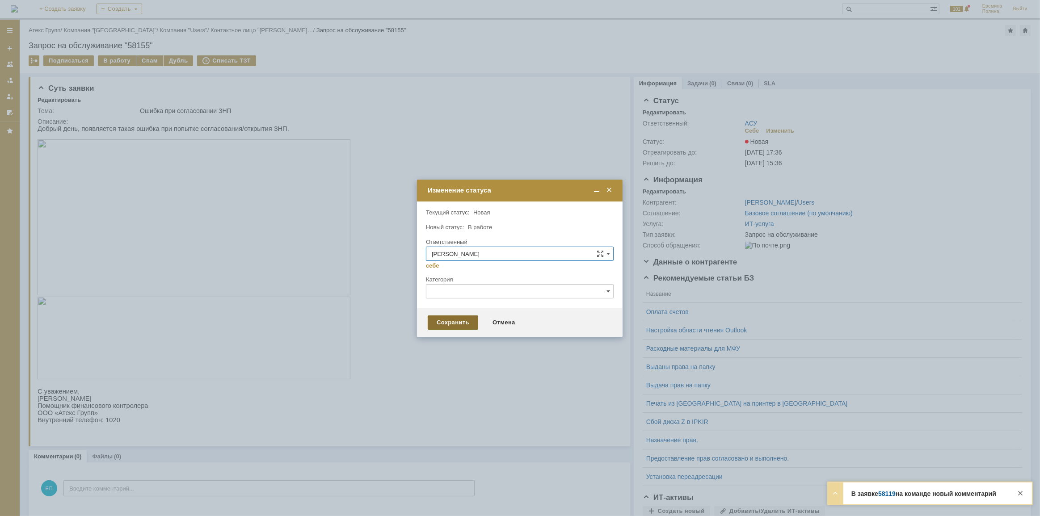
click at [460, 322] on div "Сохранить" at bounding box center [453, 323] width 51 height 14
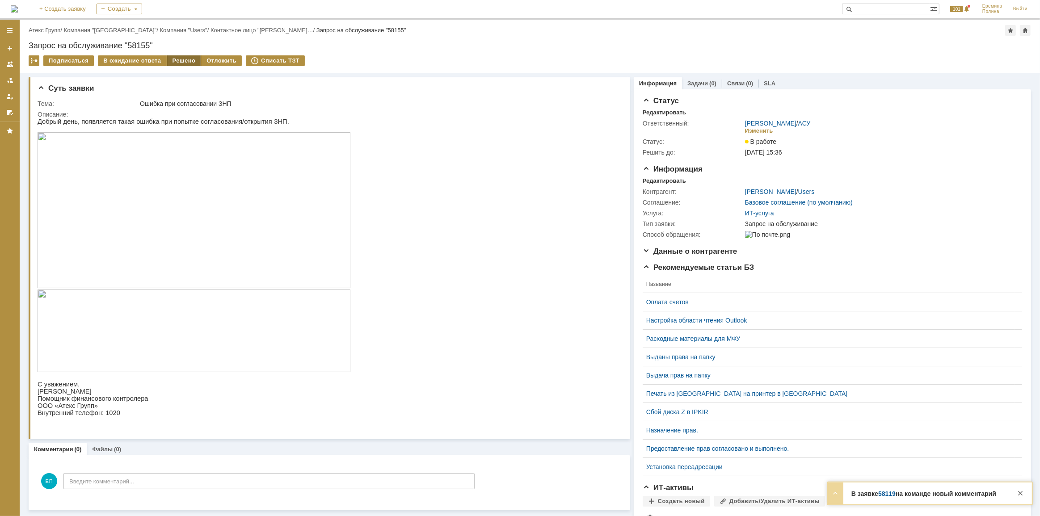
click at [180, 63] on div "Решено" at bounding box center [184, 60] width 34 height 11
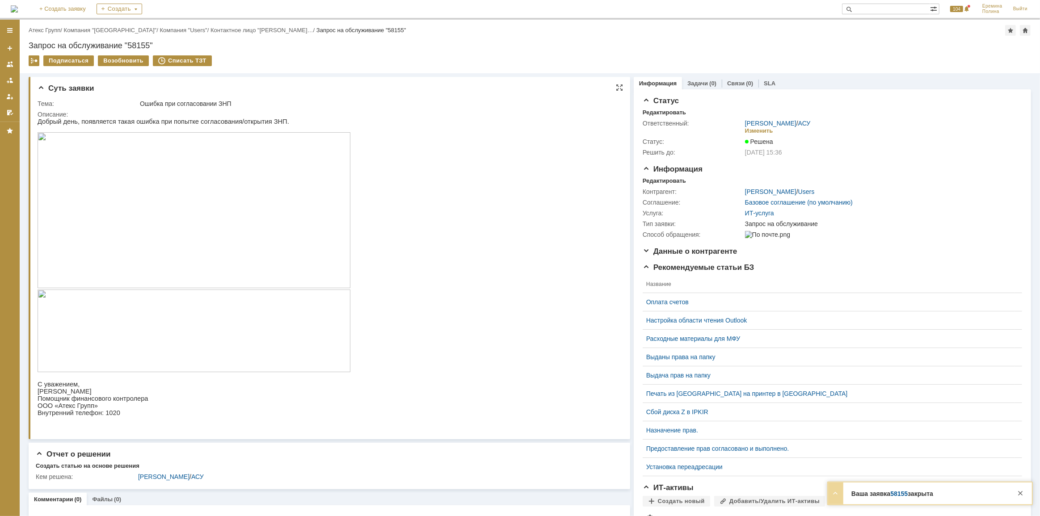
click at [265, 138] on img at bounding box center [193, 210] width 313 height 156
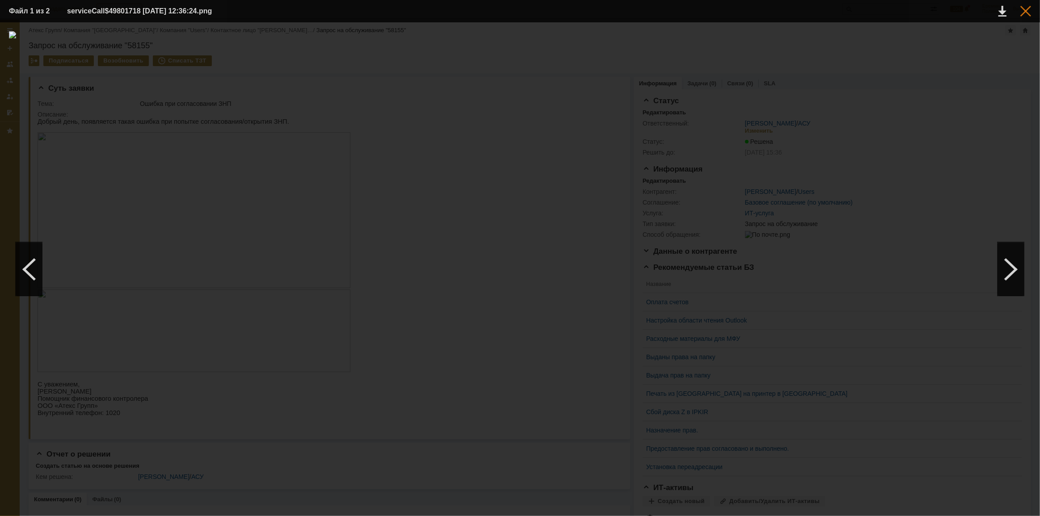
click at [1031, 11] on div at bounding box center [1026, 11] width 11 height 11
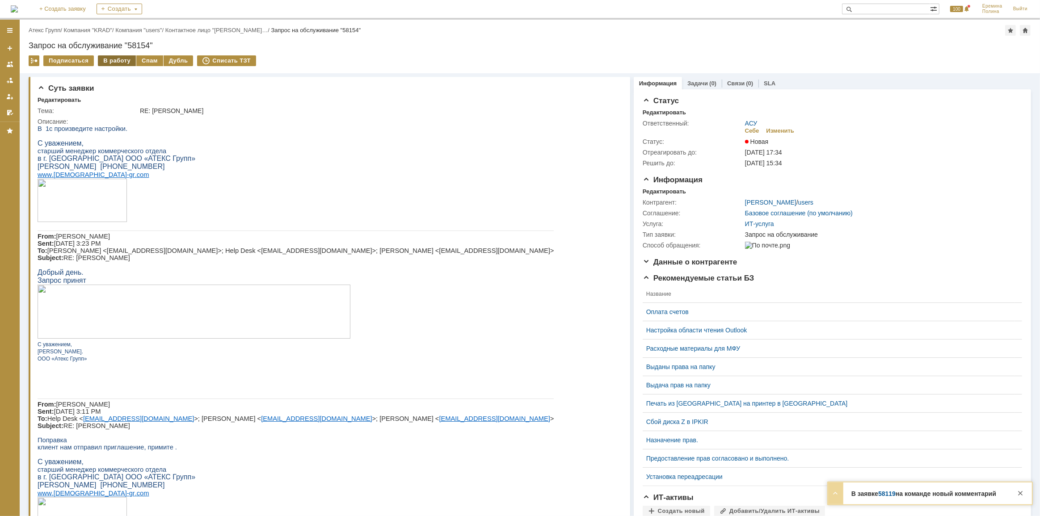
click at [109, 61] on div "В работу" at bounding box center [117, 60] width 38 height 11
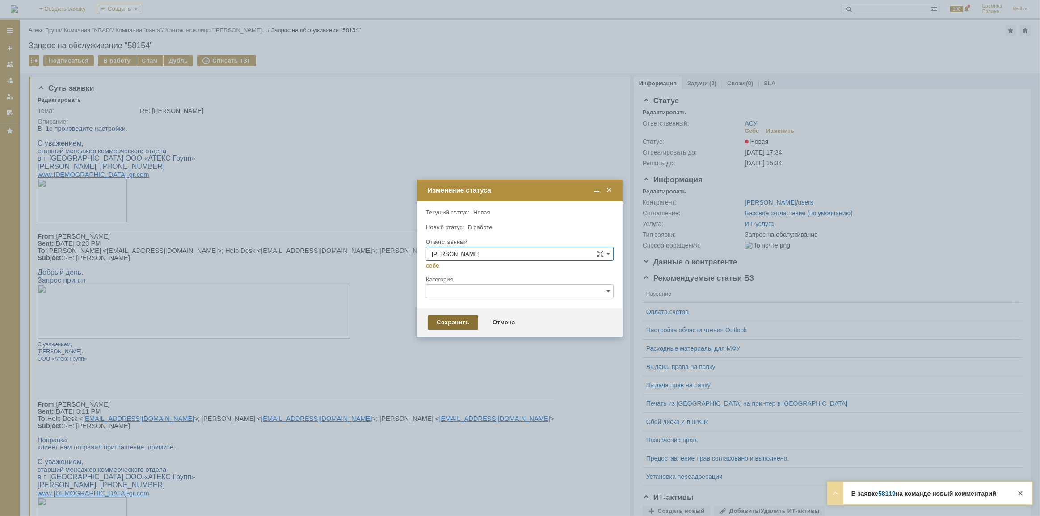
click at [428, 321] on div "Сохранить" at bounding box center [453, 323] width 51 height 14
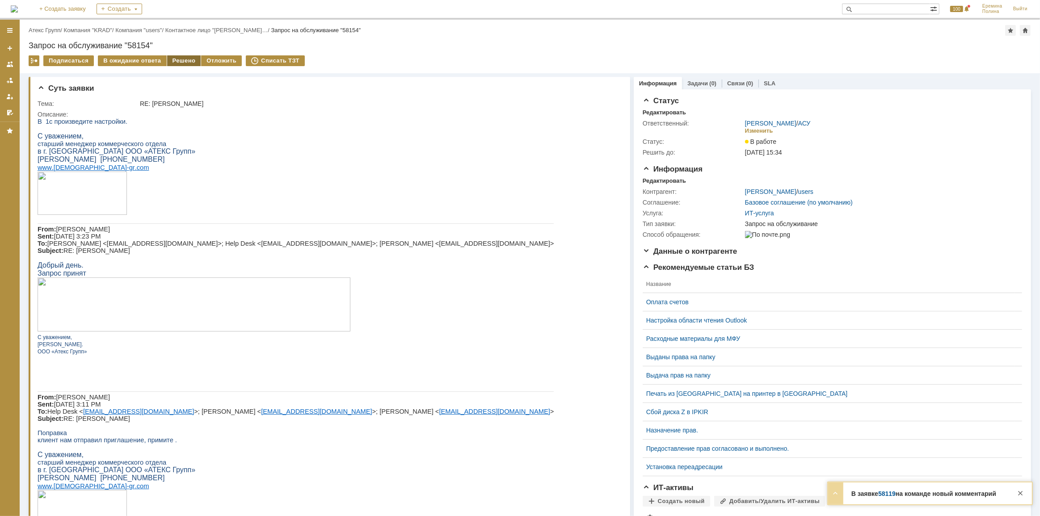
click at [178, 60] on div "Решено" at bounding box center [184, 60] width 34 height 11
